Goal: Navigation & Orientation: Find specific page/section

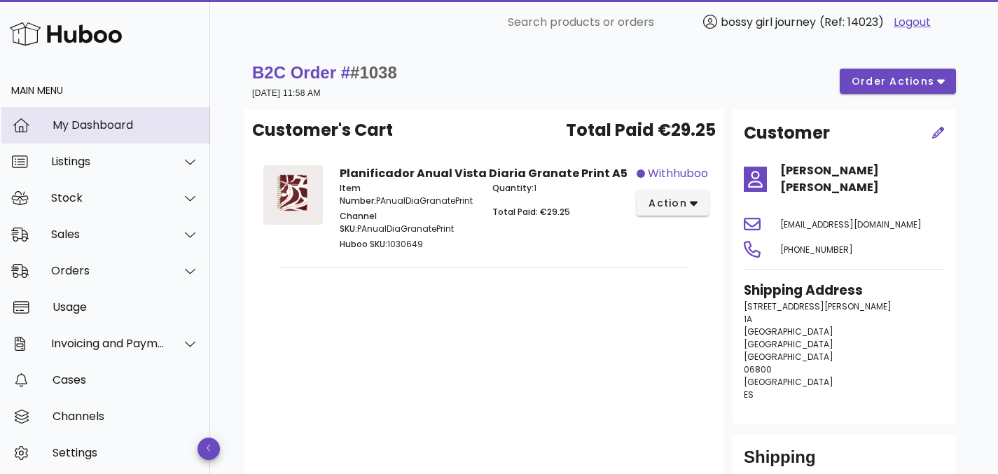
click at [88, 127] on div "My Dashboard" at bounding box center [126, 124] width 146 height 13
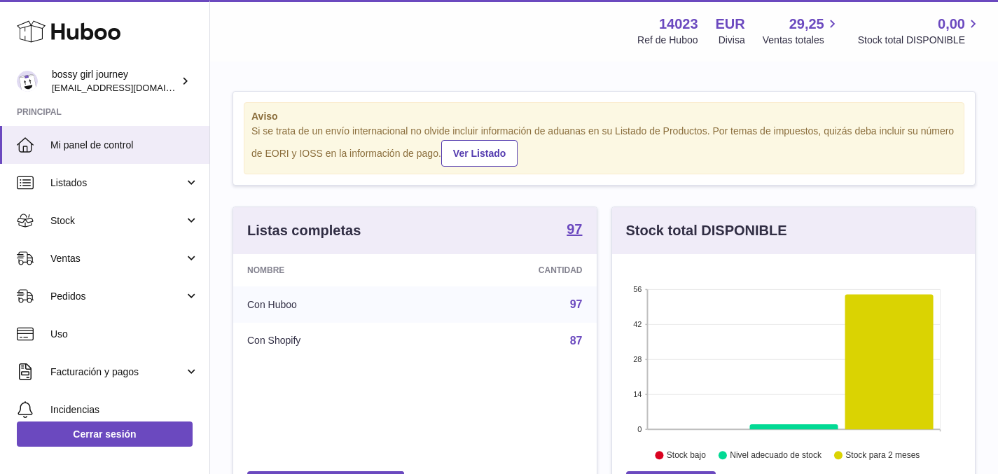
scroll to position [219, 363]
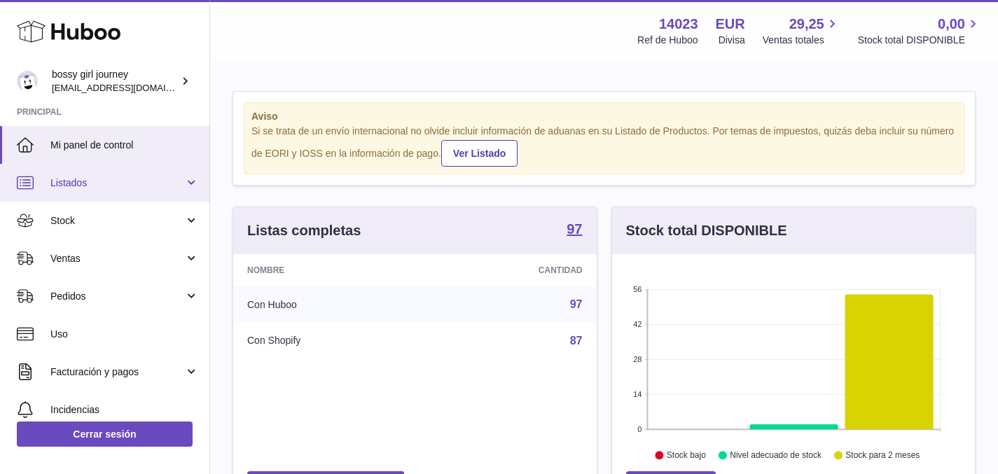
click at [77, 190] on link "Listados" at bounding box center [105, 183] width 210 height 38
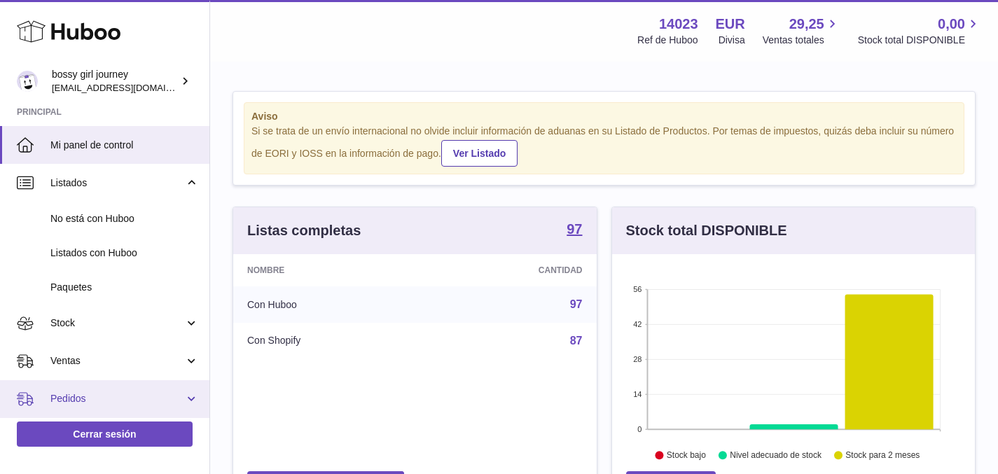
click at [107, 393] on span "Pedidos" at bounding box center [117, 398] width 134 height 13
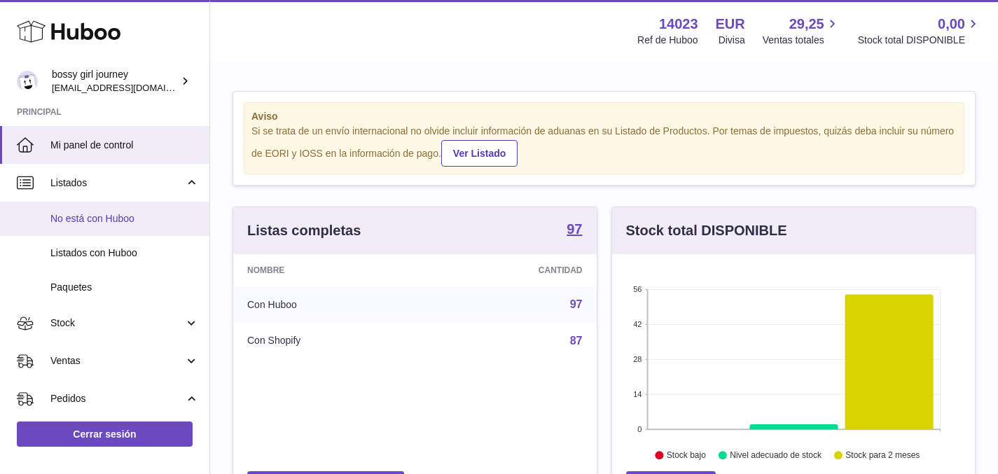
scroll to position [83, 0]
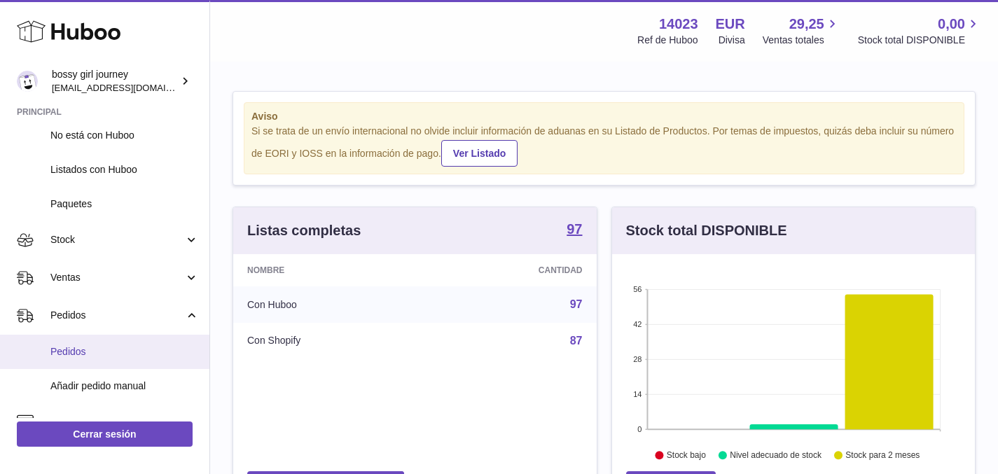
click at [83, 341] on link "Pedidos" at bounding box center [105, 352] width 210 height 34
